Goal: Check status: Check status

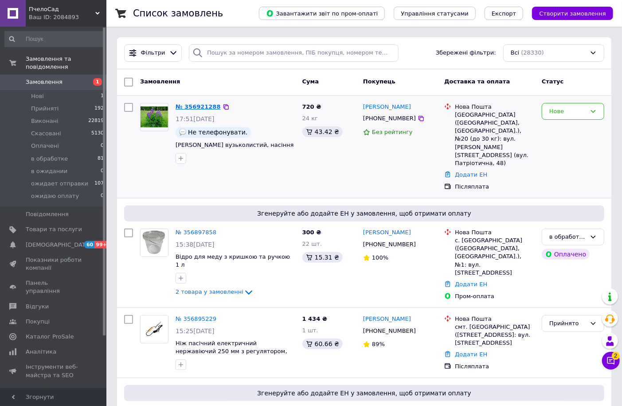
click at [195, 108] on link "№ 356921288" at bounding box center [197, 106] width 45 height 7
click at [207, 56] on input "search" at bounding box center [293, 52] width 209 height 17
paste input "355850749"
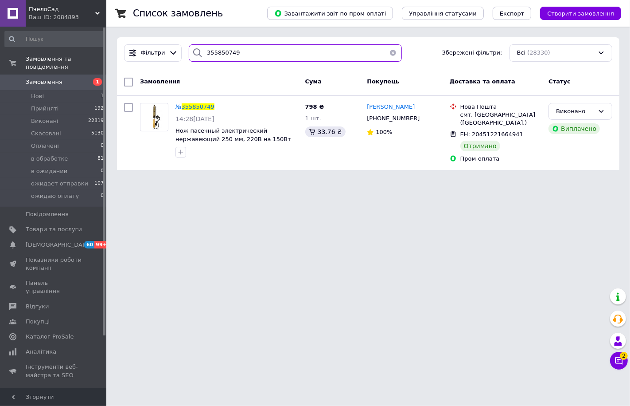
drag, startPoint x: 232, startPoint y: 56, endPoint x: 196, endPoint y: 56, distance: 35.5
click at [196, 56] on div "355850749" at bounding box center [295, 52] width 213 height 17
paste input "40898"
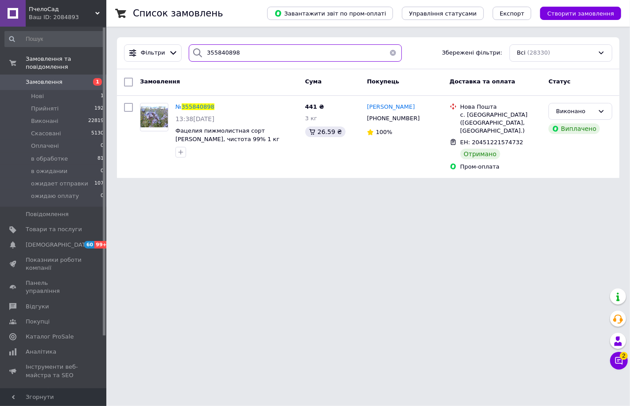
type input "355840898"
